Goal: Transaction & Acquisition: Subscribe to service/newsletter

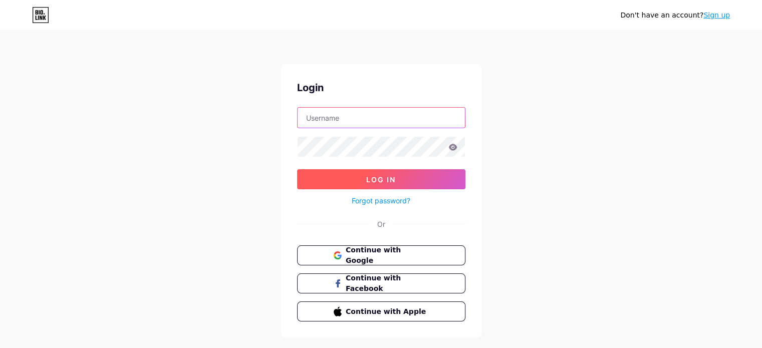
type input "[EMAIL_ADDRESS][DOMAIN_NAME]"
click at [351, 184] on button "Log In" at bounding box center [381, 179] width 168 height 20
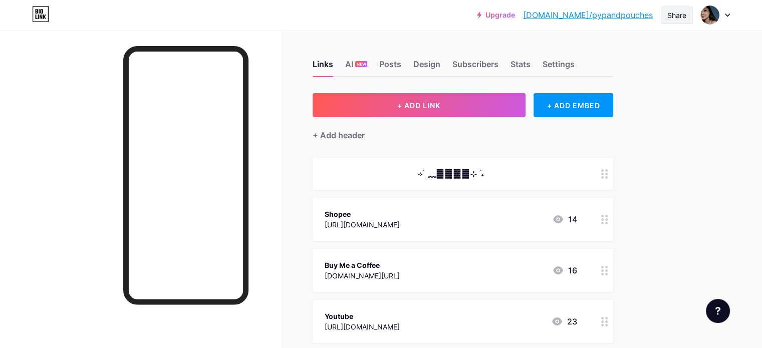
click at [674, 16] on div "Share" at bounding box center [676, 15] width 19 height 11
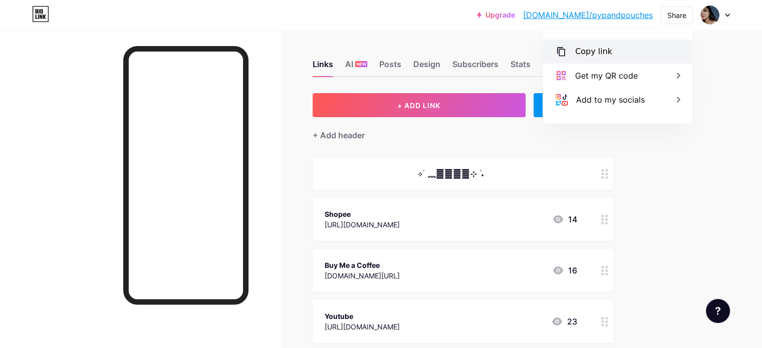
click at [620, 55] on div "Copy link" at bounding box center [617, 52] width 149 height 24
click at [515, 16] on link "Upgrade" at bounding box center [496, 15] width 38 height 8
